Goal: Task Accomplishment & Management: Manage account settings

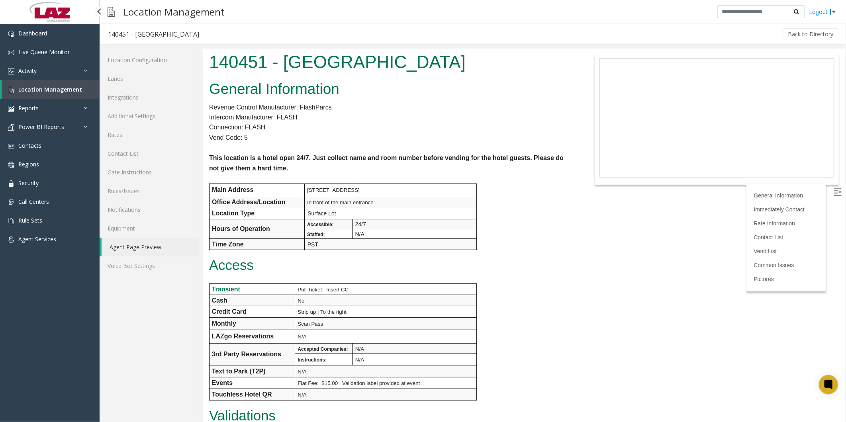
click at [44, 89] on span "Location Management" at bounding box center [50, 90] width 64 height 8
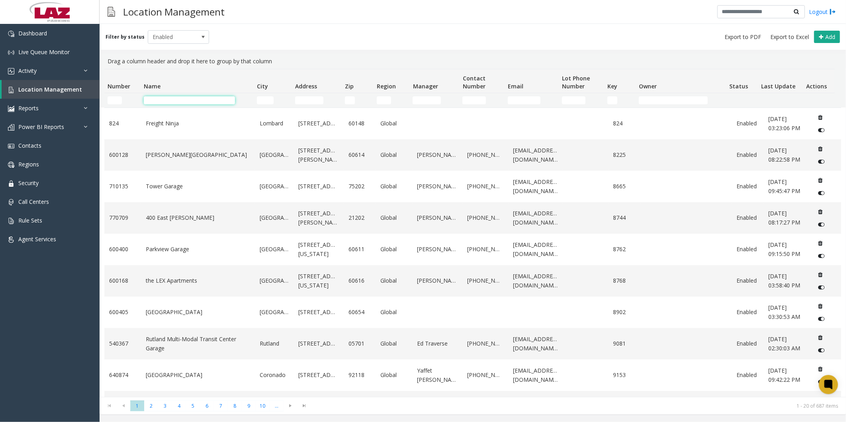
click at [173, 98] on input "Name Filter" at bounding box center [189, 100] width 91 height 8
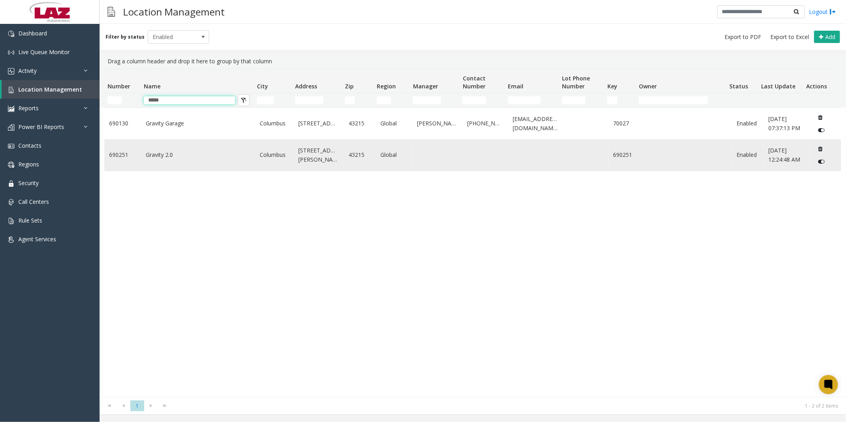
type input "*****"
click at [176, 153] on link "Gravity 2.0" at bounding box center [198, 155] width 104 height 9
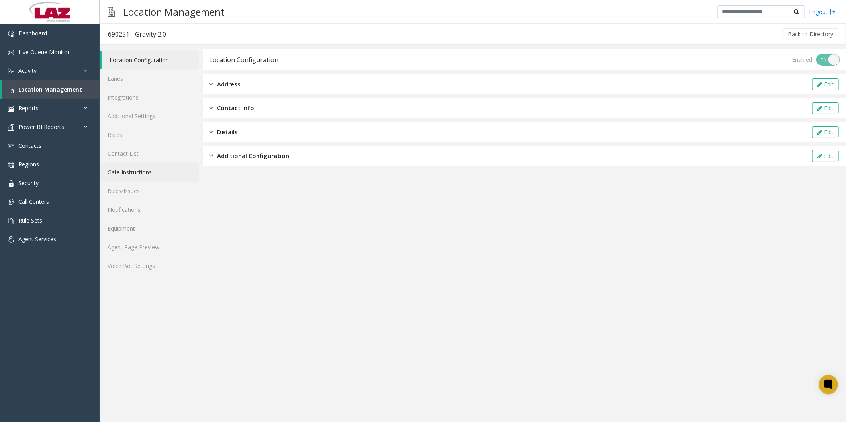
click at [137, 171] on link "Gate Instructions" at bounding box center [149, 172] width 99 height 19
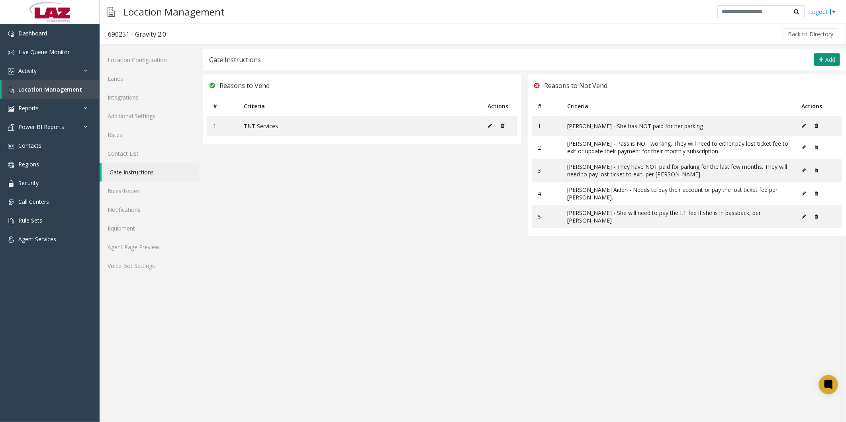
click at [830, 61] on span "Add" at bounding box center [830, 60] width 10 height 8
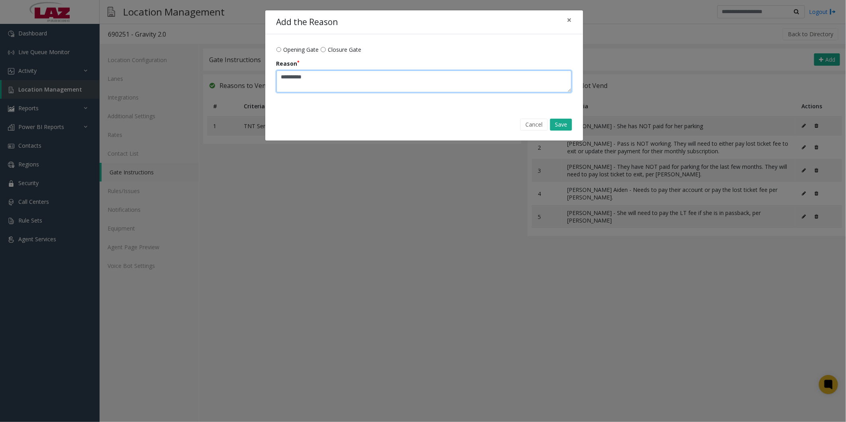
click at [343, 88] on textarea "Reason" at bounding box center [424, 81] width 296 height 22
click at [483, 75] on textarea "Reason" at bounding box center [424, 81] width 296 height 22
click at [479, 82] on textarea "Reason" at bounding box center [424, 81] width 296 height 22
type textarea "**********"
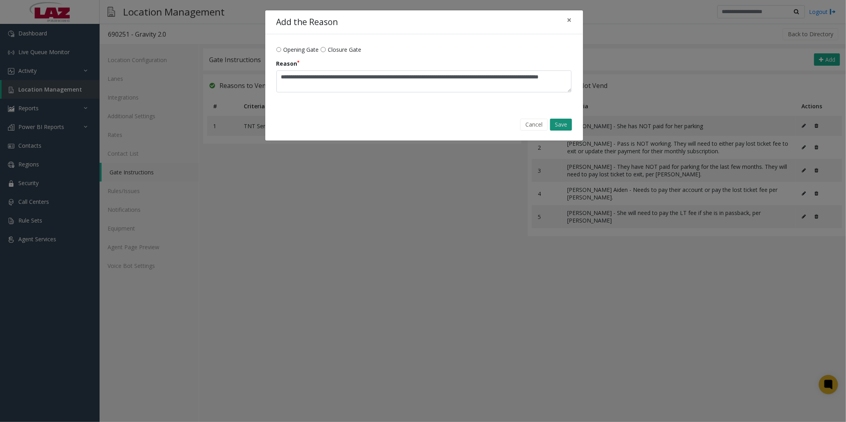
click at [563, 125] on button "Save" at bounding box center [561, 125] width 22 height 12
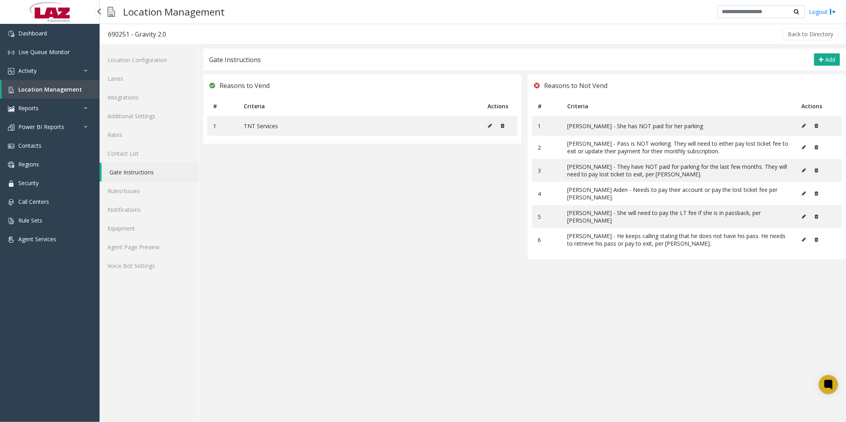
click at [56, 86] on span "Location Management" at bounding box center [50, 90] width 64 height 8
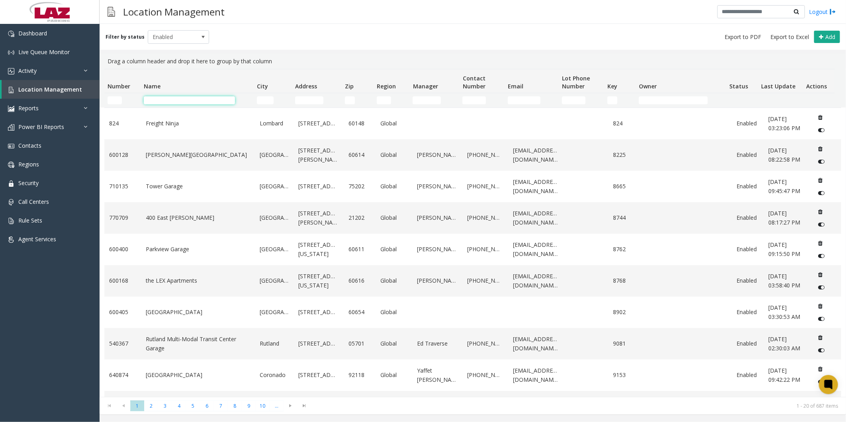
click at [163, 104] on input "Name Filter" at bounding box center [189, 100] width 91 height 8
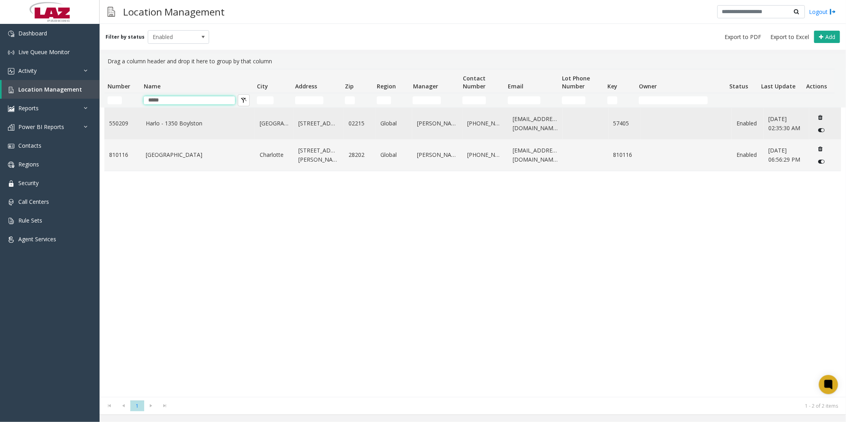
type input "*****"
click at [172, 123] on link "Harlo - 1350 Boylston" at bounding box center [198, 123] width 104 height 9
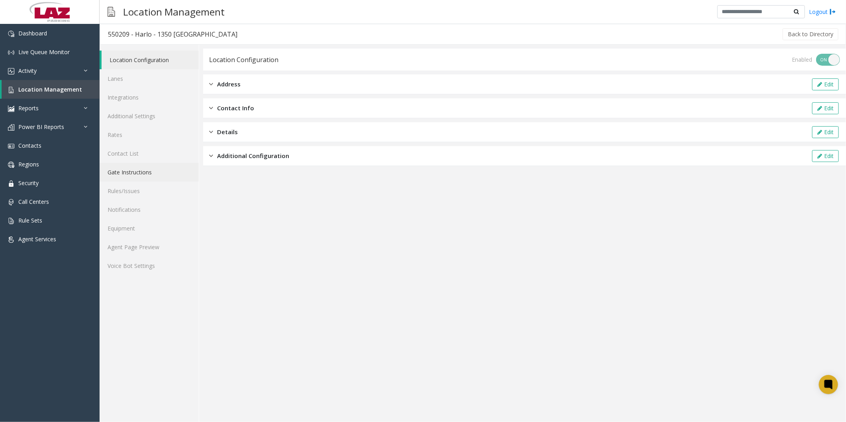
click at [125, 170] on link "Gate Instructions" at bounding box center [149, 172] width 99 height 19
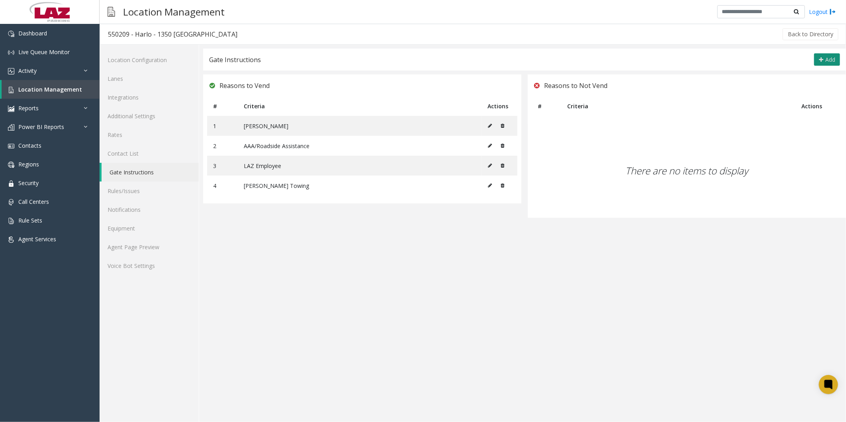
click at [829, 57] on span "Add" at bounding box center [830, 60] width 10 height 8
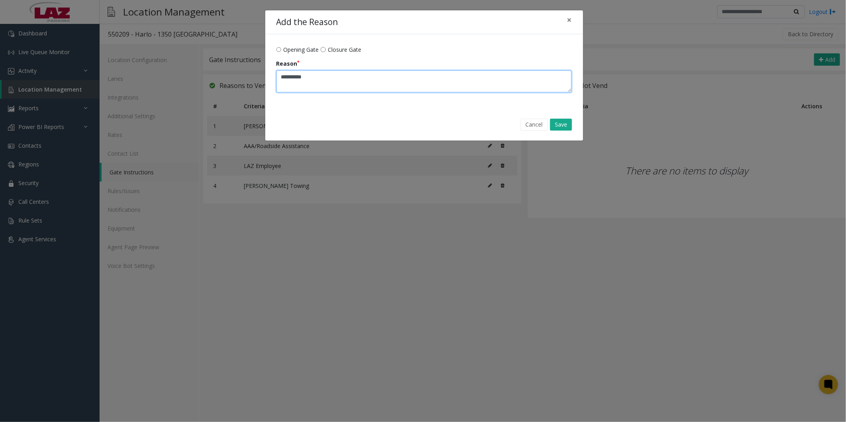
click at [322, 77] on textarea "Reason" at bounding box center [424, 81] width 296 height 22
type textarea "**********"
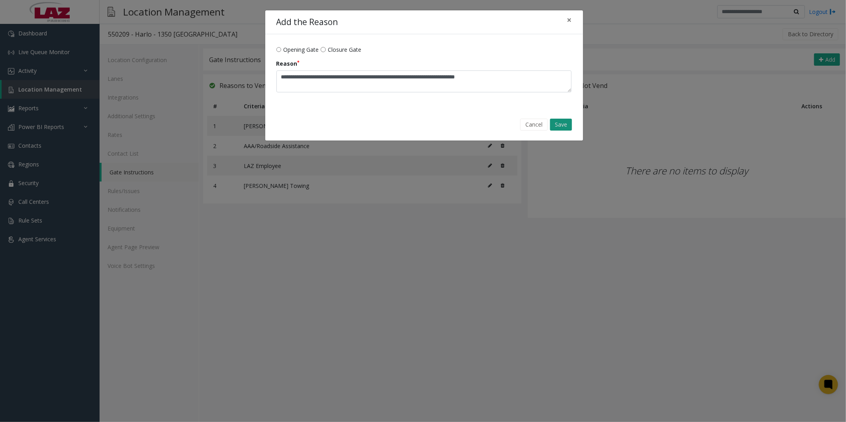
click at [570, 121] on button "Save" at bounding box center [561, 125] width 22 height 12
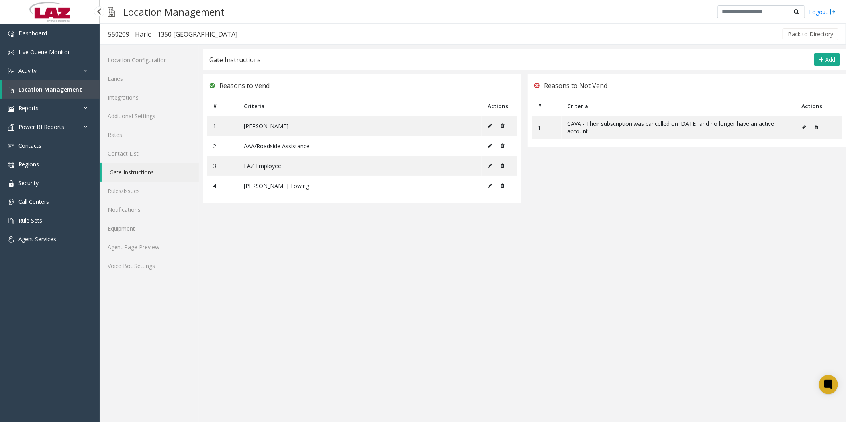
click at [41, 90] on span "Location Management" at bounding box center [50, 90] width 64 height 8
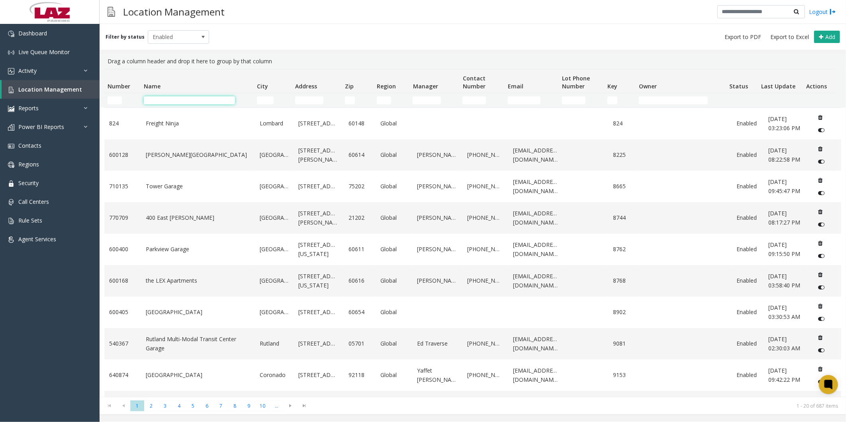
click at [209, 104] on input "Name Filter" at bounding box center [189, 100] width 91 height 8
type input "*"
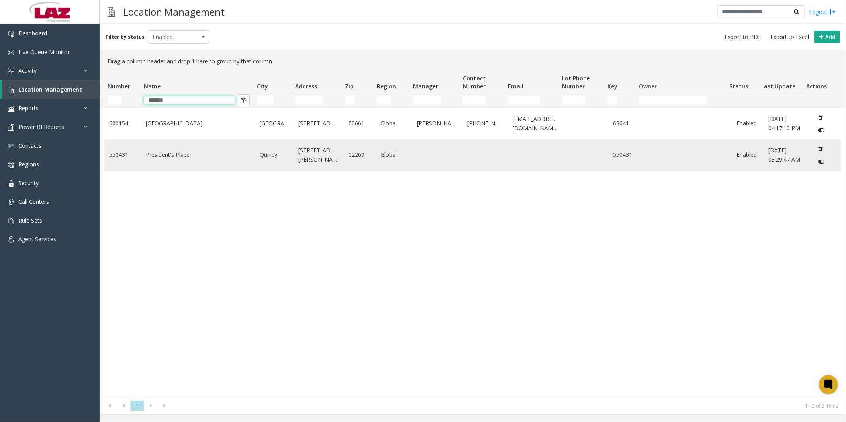
type input "*******"
click at [184, 154] on link "President's Place" at bounding box center [198, 155] width 104 height 9
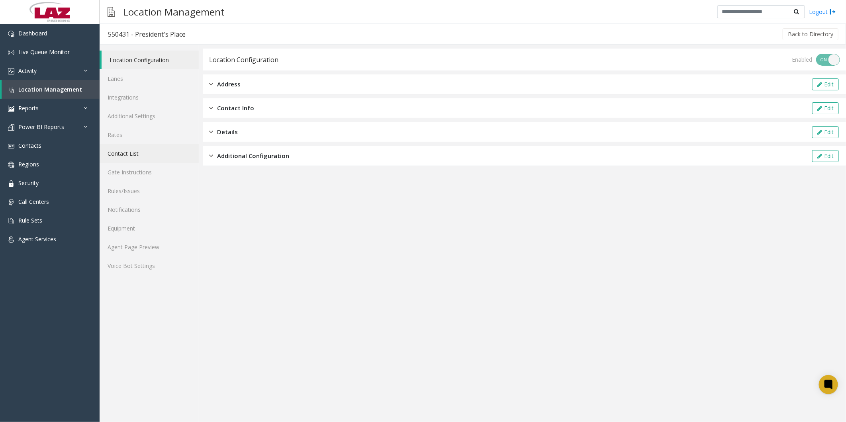
click at [134, 155] on link "Contact List" at bounding box center [149, 153] width 99 height 19
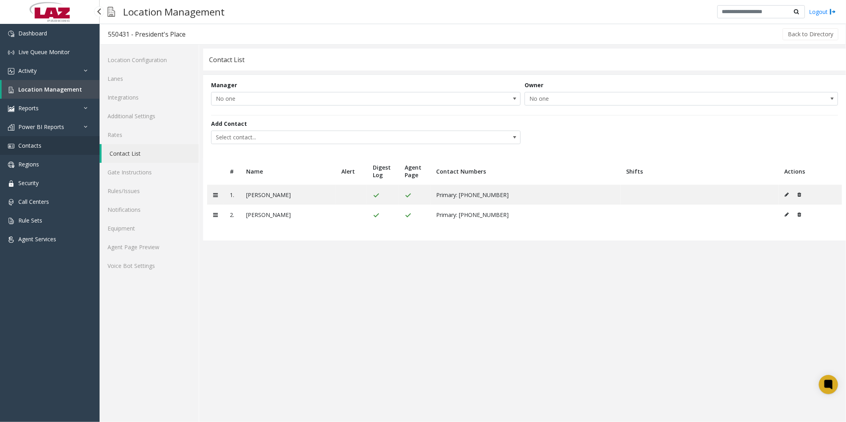
click at [37, 149] on link "Contacts" at bounding box center [50, 145] width 100 height 19
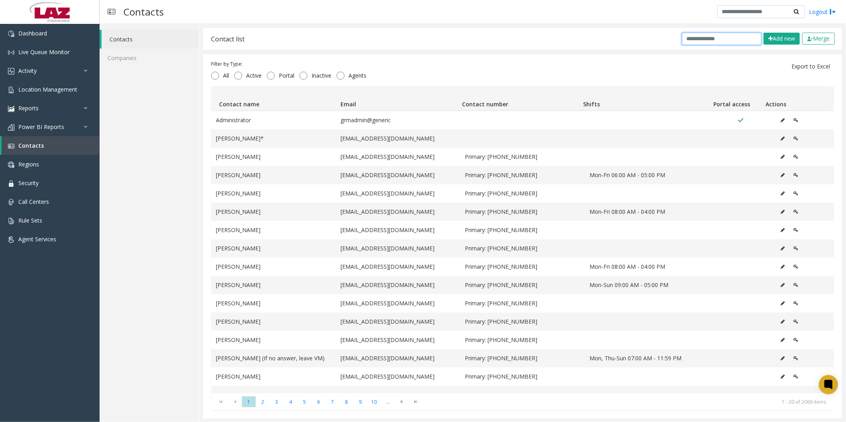
click at [716, 37] on input "text" at bounding box center [722, 39] width 80 height 12
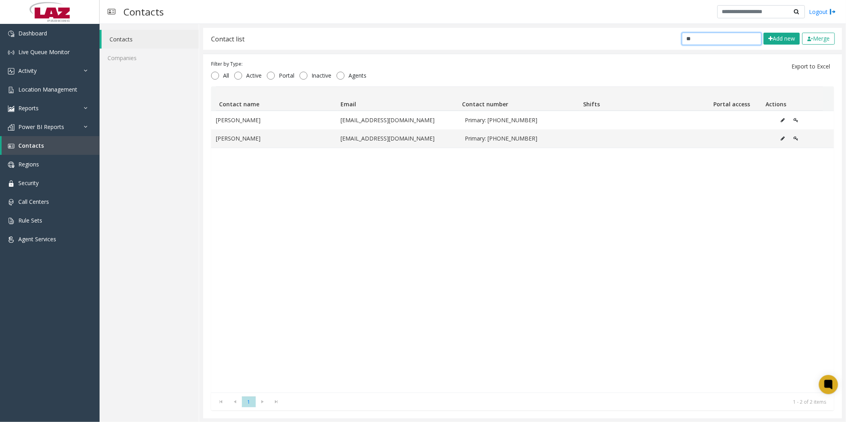
type input "*"
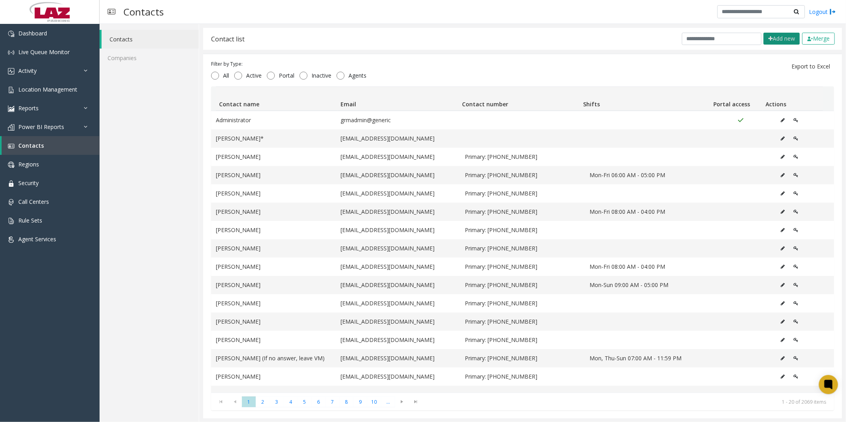
click at [765, 40] on button "Add new" at bounding box center [782, 39] width 36 height 12
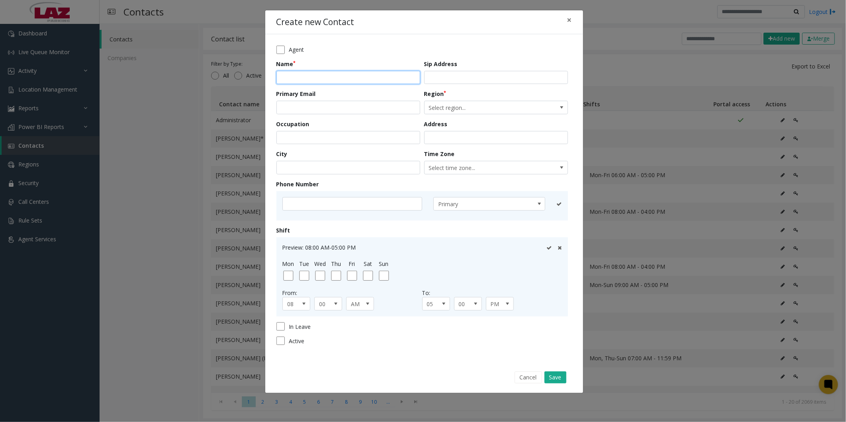
click at [321, 78] on input "text" at bounding box center [348, 78] width 144 height 14
type input "**********"
click at [308, 107] on input "email" at bounding box center [348, 108] width 144 height 14
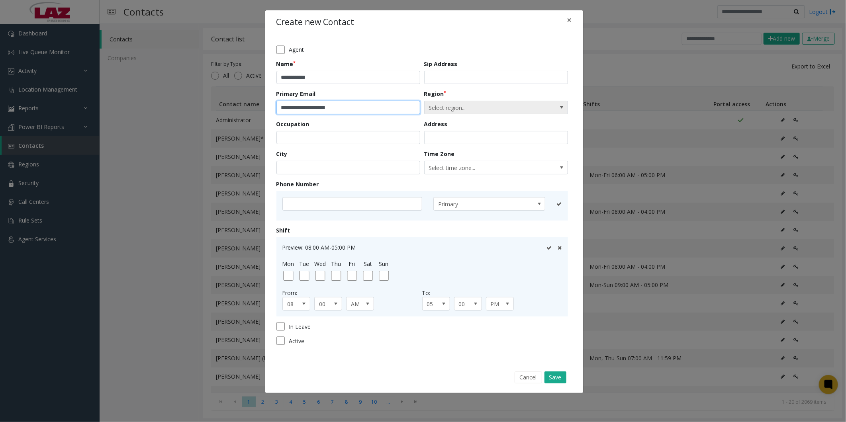
type input "**********"
click at [480, 105] on span "Select region..." at bounding box center [482, 107] width 114 height 13
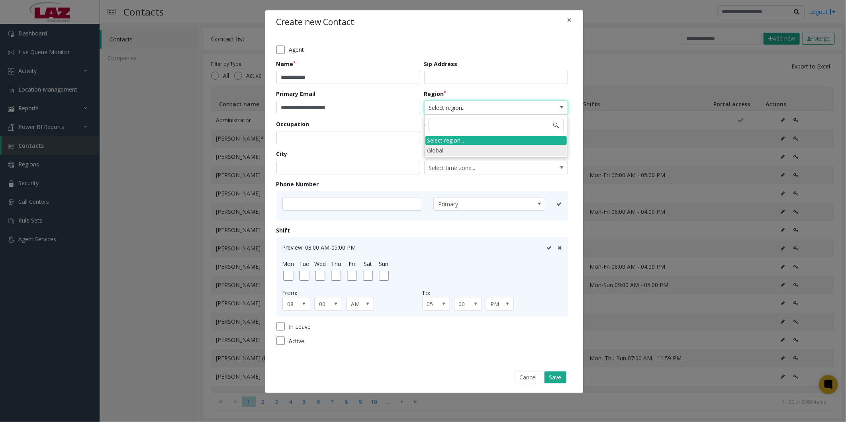
click at [458, 151] on li "Global" at bounding box center [495, 150] width 141 height 11
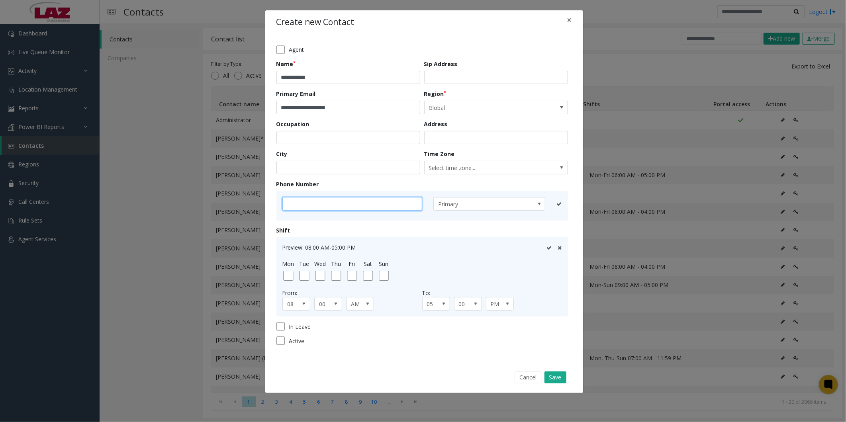
click at [336, 201] on input "text" at bounding box center [352, 204] width 140 height 14
click at [312, 200] on input "text" at bounding box center [352, 204] width 140 height 14
type input "**********"
click at [550, 205] on icon at bounding box center [548, 204] width 5 height 5
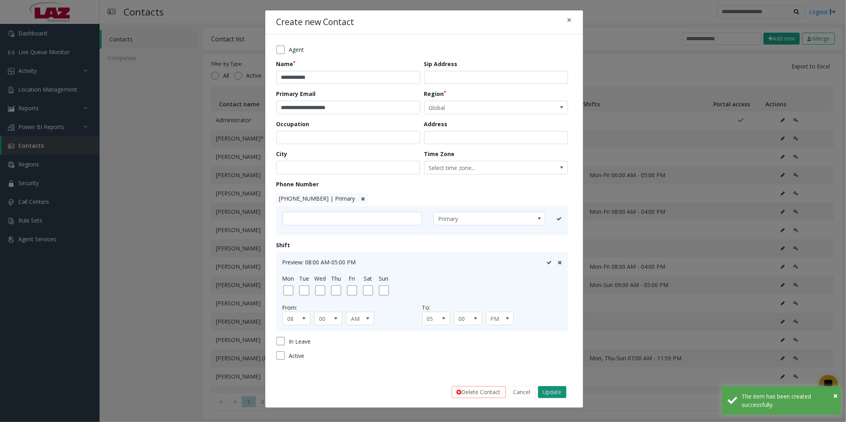
click at [566, 392] on button "Update" at bounding box center [552, 392] width 28 height 12
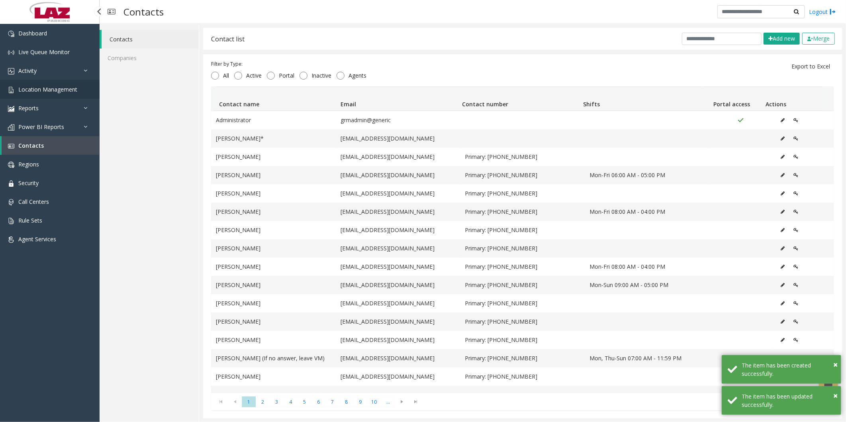
click at [42, 88] on span "Location Management" at bounding box center [47, 90] width 59 height 8
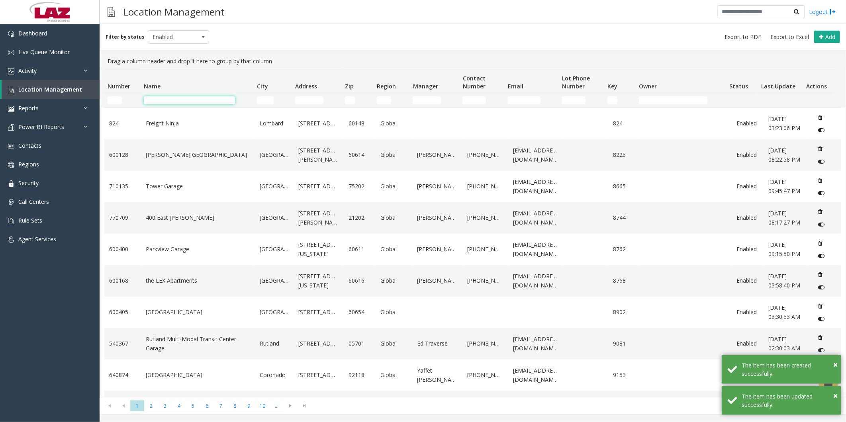
click at [206, 100] on input "Name Filter" at bounding box center [189, 100] width 91 height 8
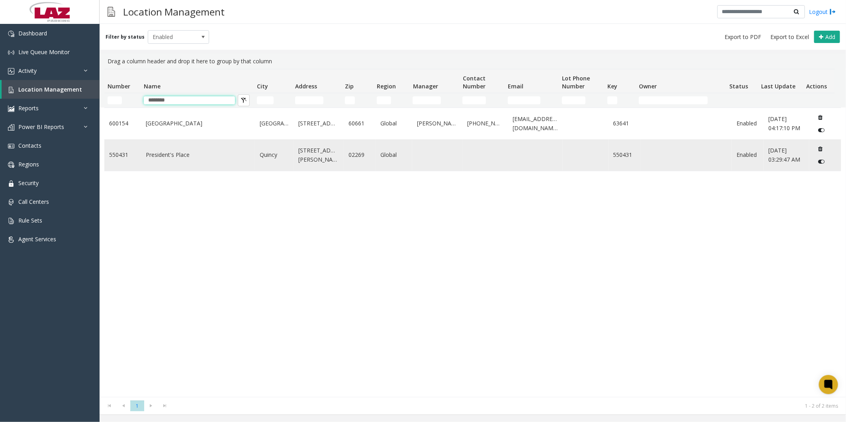
type input "********"
click at [175, 154] on link "President's Place" at bounding box center [198, 155] width 104 height 9
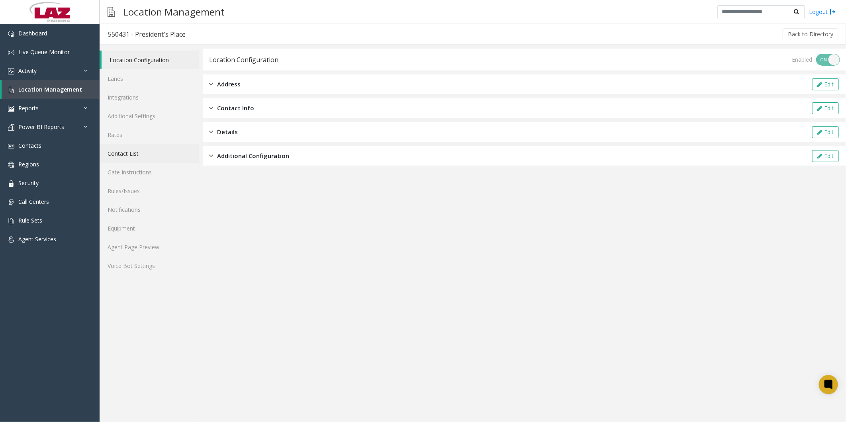
click at [127, 157] on link "Contact List" at bounding box center [149, 153] width 99 height 19
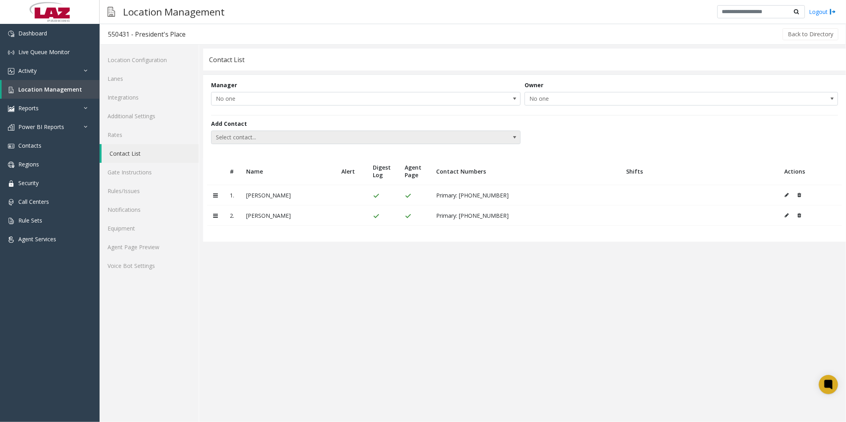
click at [329, 133] on span "Select contact..." at bounding box center [334, 137] width 247 height 13
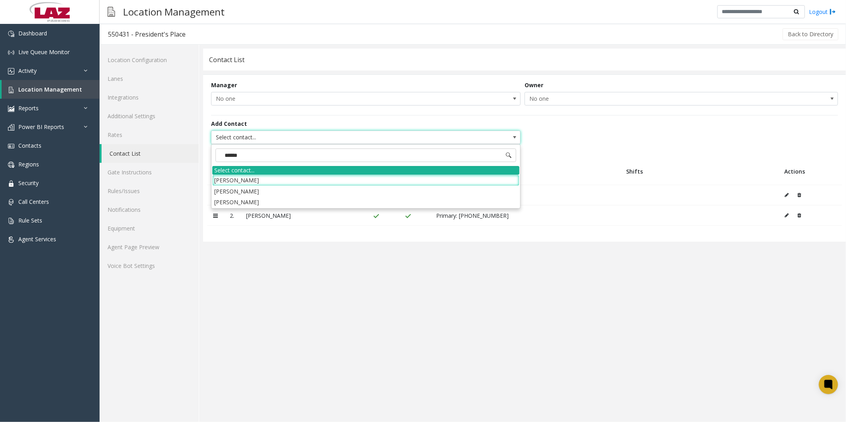
type input "*******"
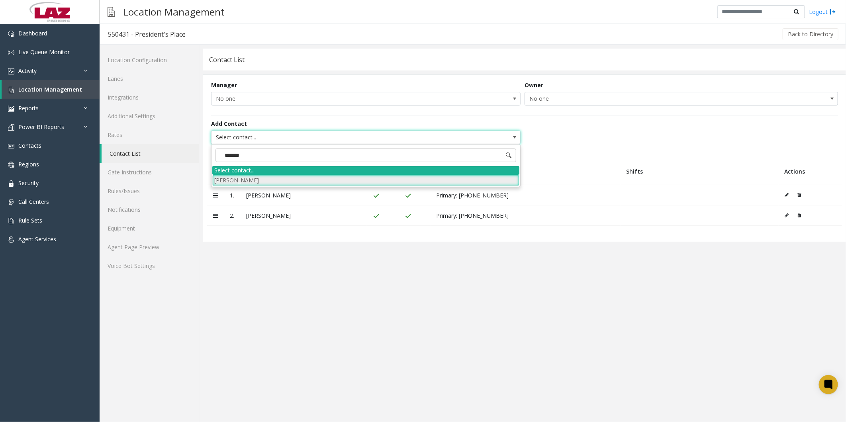
click at [275, 178] on li "[PERSON_NAME]" at bounding box center [365, 180] width 307 height 11
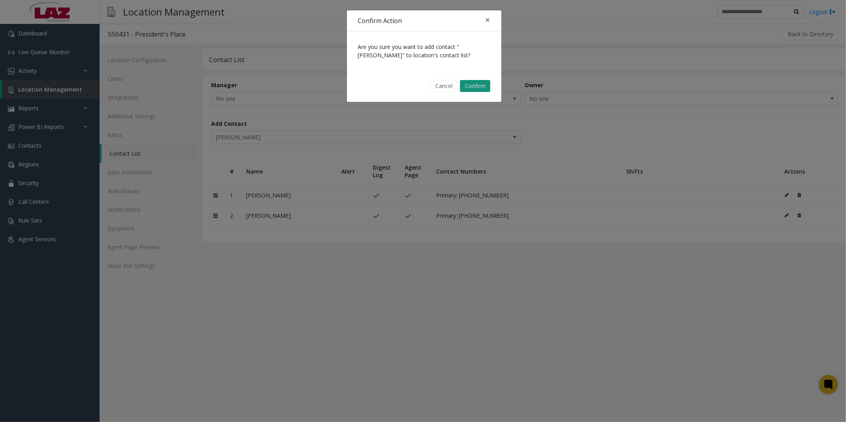
click at [468, 88] on button "Confirm" at bounding box center [475, 86] width 30 height 12
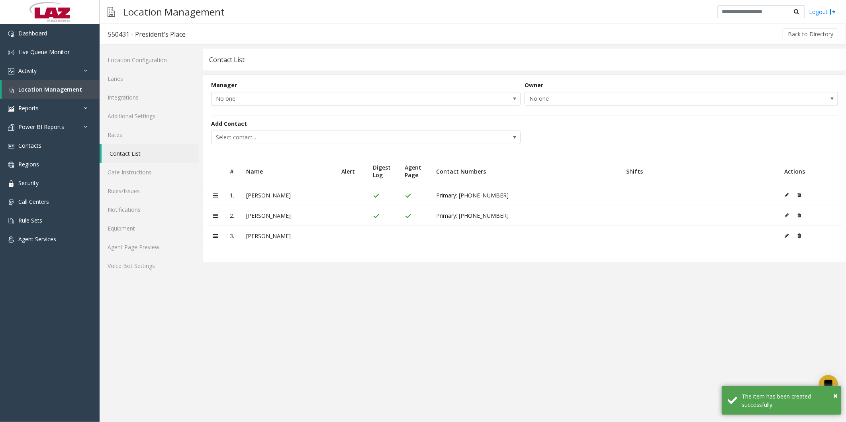
click at [787, 233] on button at bounding box center [789, 236] width 9 height 12
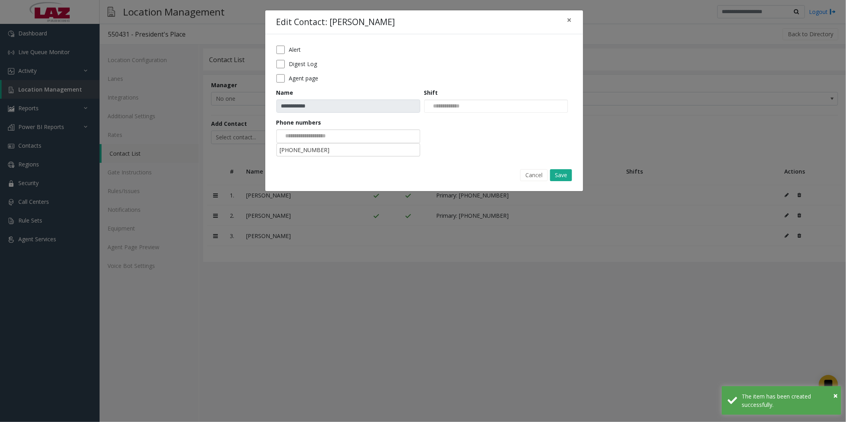
drag, startPoint x: 329, startPoint y: 130, endPoint x: 333, endPoint y: 140, distance: 10.7
click at [329, 131] on input at bounding box center [307, 136] width 60 height 13
click at [335, 147] on li "[PHONE_NUMBER]" at bounding box center [348, 150] width 141 height 11
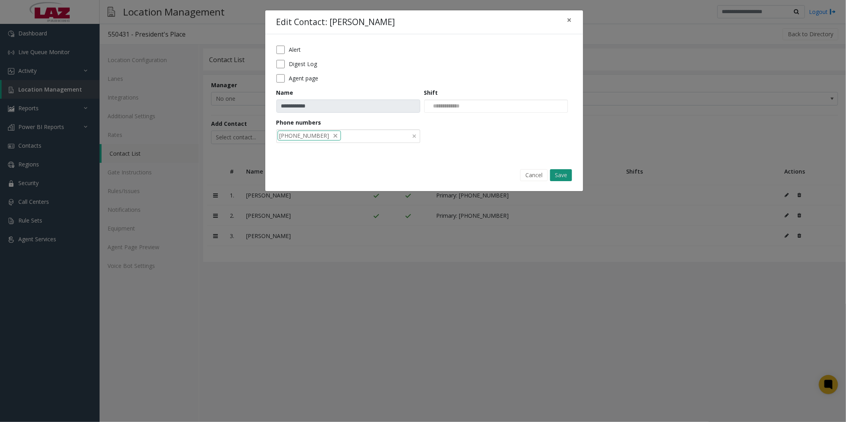
click at [559, 172] on button "Save" at bounding box center [561, 175] width 22 height 12
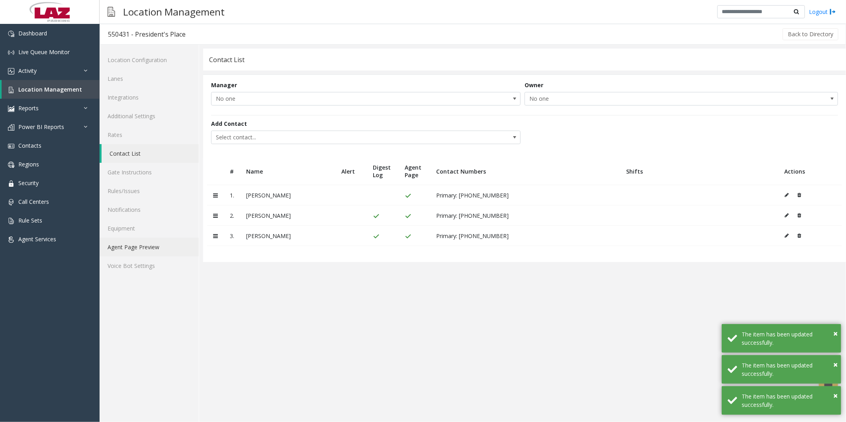
click at [152, 241] on link "Agent Page Preview" at bounding box center [149, 247] width 99 height 19
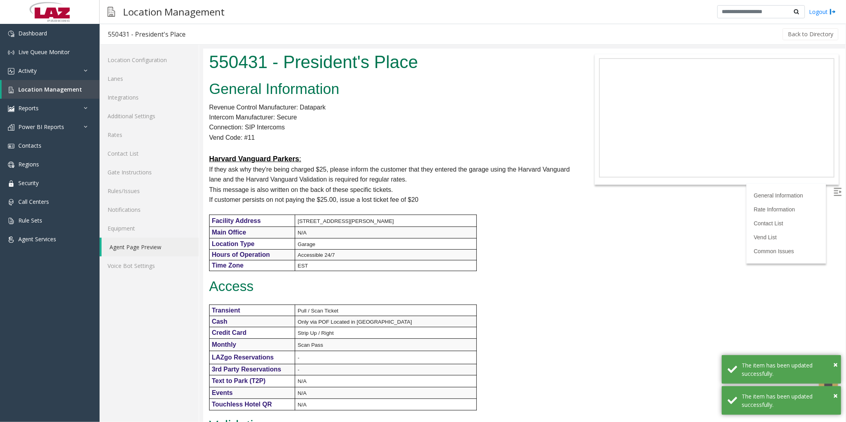
click at [493, 283] on p "Access" at bounding box center [390, 286] width 362 height 15
